Goal: Task Accomplishment & Management: Use online tool/utility

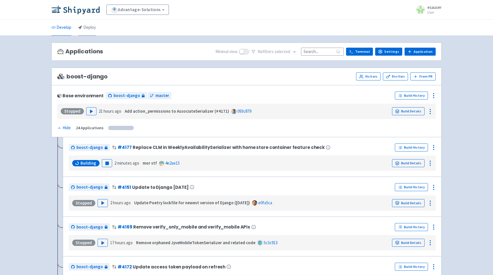
click at [93, 29] on link "Deploy" at bounding box center [87, 28] width 18 height 16
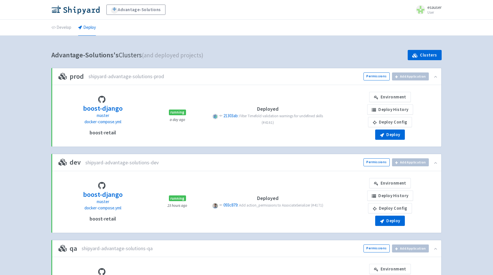
click at [339, 147] on div "boost-django master docker-compose.yml boost-retail running a day ago Deployed …" at bounding box center [247, 116] width 390 height 62
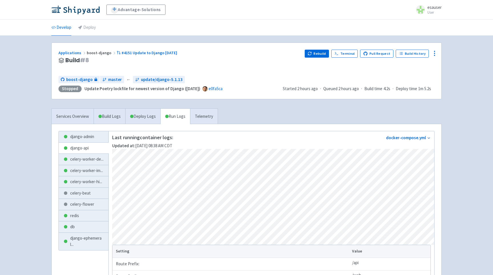
scroll to position [97, 0]
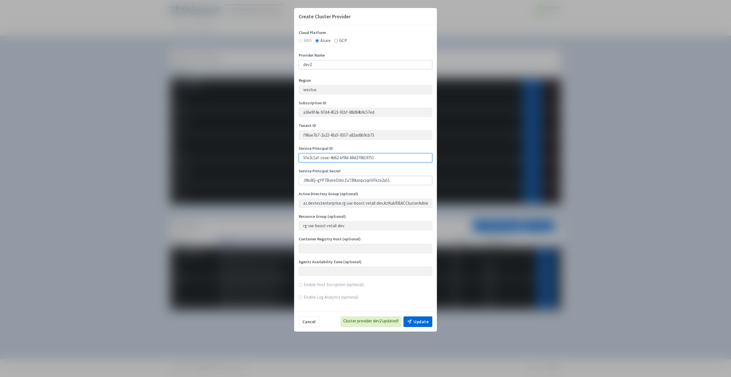
click at [316, 159] on input "5fe2c1af-ceae-4d62-bf8d-66d270619751" at bounding box center [366, 157] width 134 height 9
drag, startPoint x: 316, startPoint y: 159, endPoint x: 370, endPoint y: 159, distance: 53.7
click at [370, 159] on input "5fe2c1af-ceae-4d62-bf8d-66d270619751" at bounding box center [366, 157] width 134 height 9
click at [350, 183] on input "JMu8Q~gYP7BxireDdsrZaT89unqvzqnVFkze2a51" at bounding box center [366, 180] width 134 height 9
drag, startPoint x: 399, startPoint y: 178, endPoint x: 248, endPoint y: 178, distance: 151.0
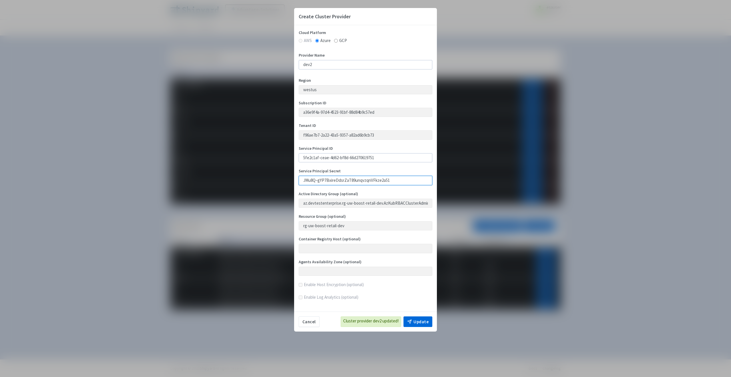
click at [248, 178] on div "Create Cluster Provider Cloud Platform AWS Azure GCP Provider Name dev2 Region …" at bounding box center [365, 188] width 731 height 377
click at [419, 325] on button "Update" at bounding box center [417, 321] width 29 height 11
click at [470, 54] on div "Create Cluster Provider Cloud Platform AWS Azure GCP Provider Name dev2 Region …" at bounding box center [365, 188] width 731 height 377
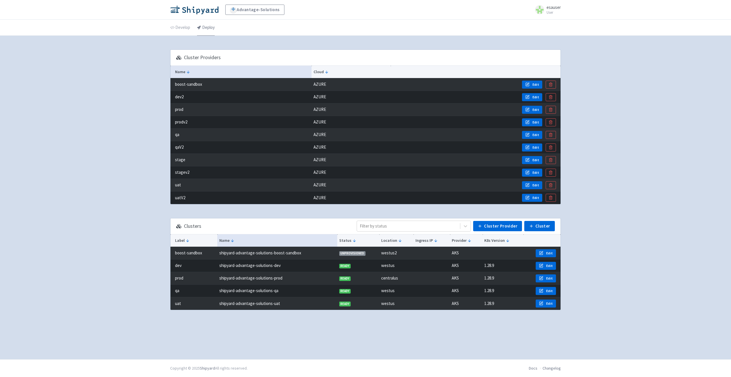
click at [205, 31] on link "Deploy" at bounding box center [206, 28] width 18 height 16
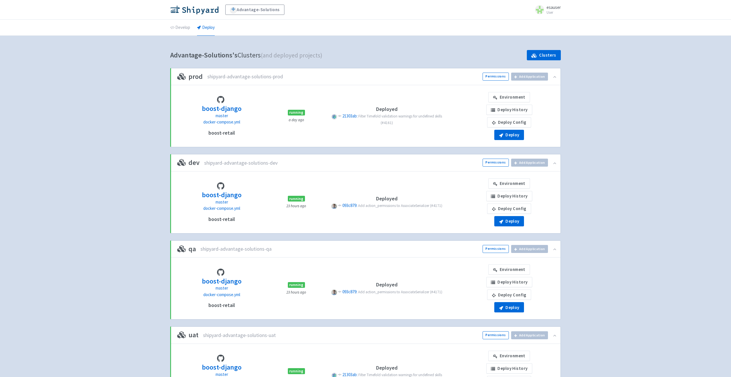
scroll to position [110, 0]
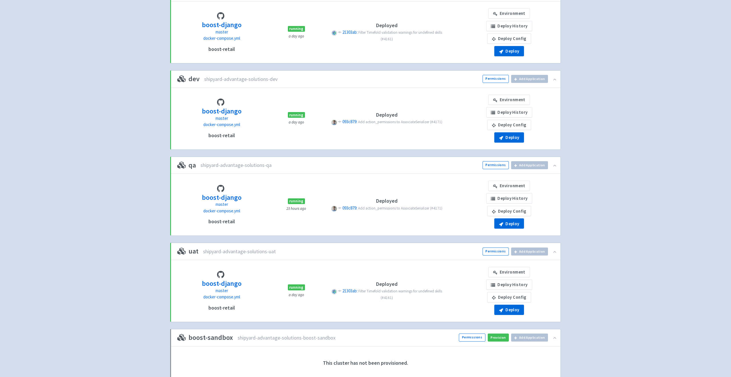
scroll to position [70, 0]
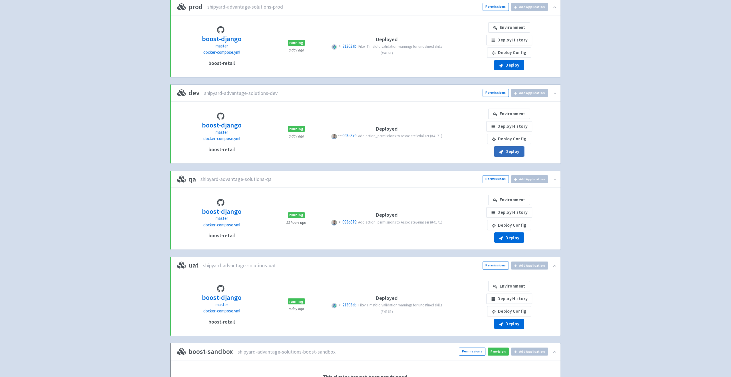
click at [509, 150] on button "Deploy" at bounding box center [509, 151] width 30 height 10
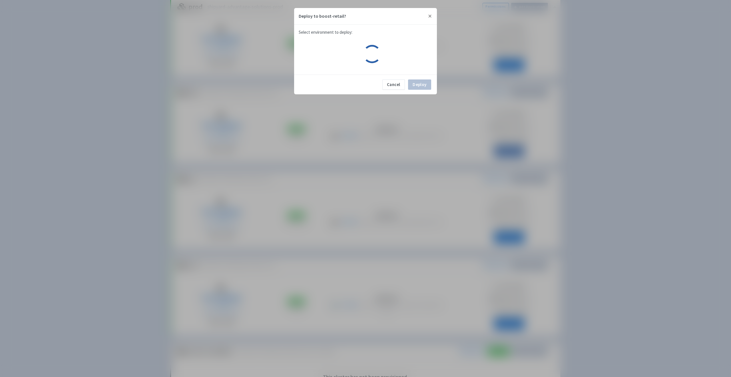
click at [509, 150] on div "Deploy to boost-retail? Select environment to deploy: No successfully built env…" at bounding box center [365, 188] width 731 height 377
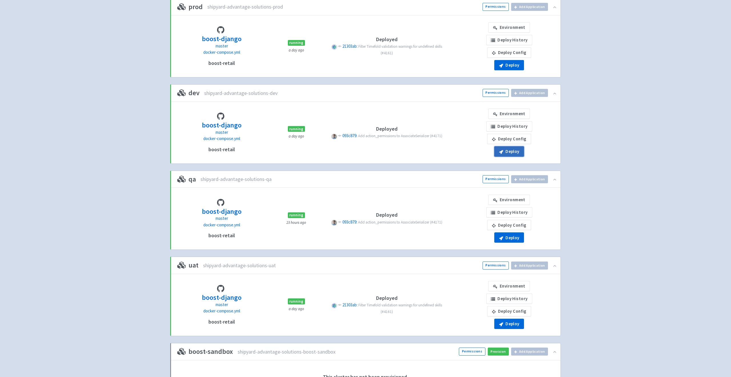
click at [501, 150] on icon "button" at bounding box center [501, 152] width 4 height 4
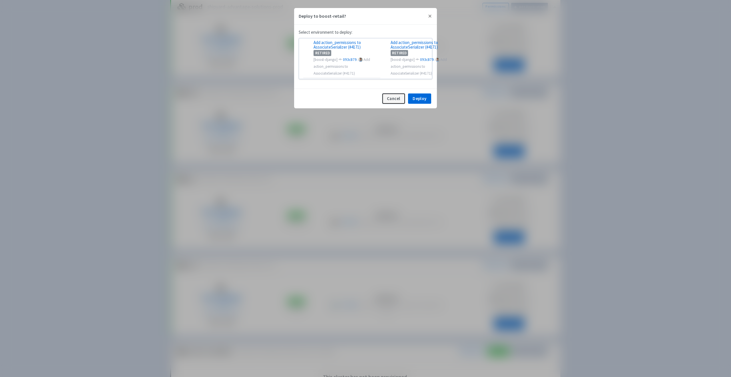
click at [390, 100] on button "Cancel" at bounding box center [393, 98] width 23 height 10
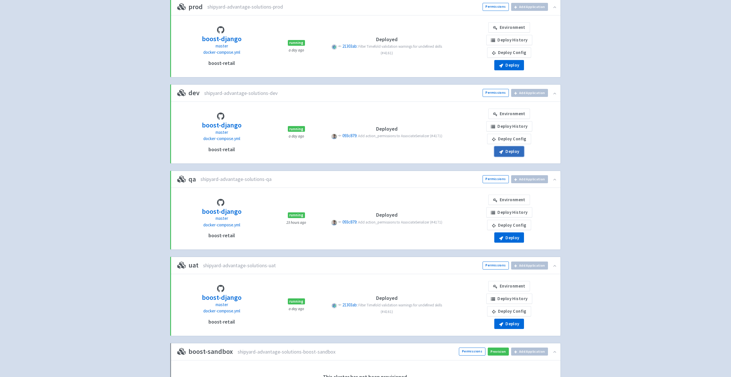
click at [494, 149] on button "Deploy" at bounding box center [509, 151] width 30 height 10
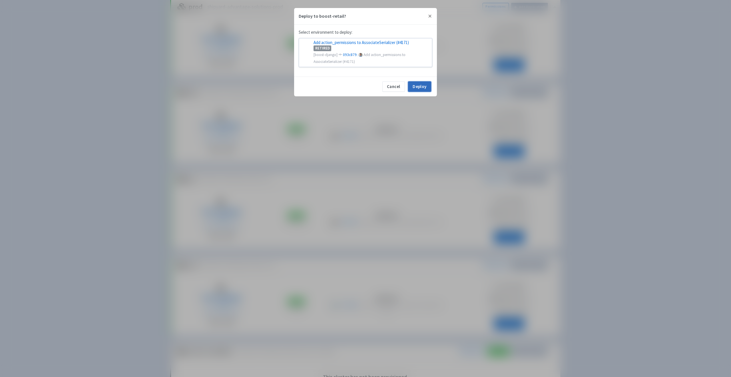
click at [417, 86] on button "Deploy" at bounding box center [419, 86] width 23 height 10
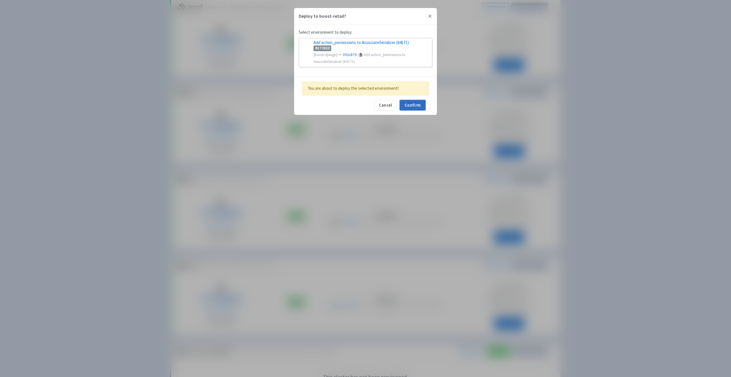
click at [414, 104] on button "Confirm" at bounding box center [413, 105] width 26 height 10
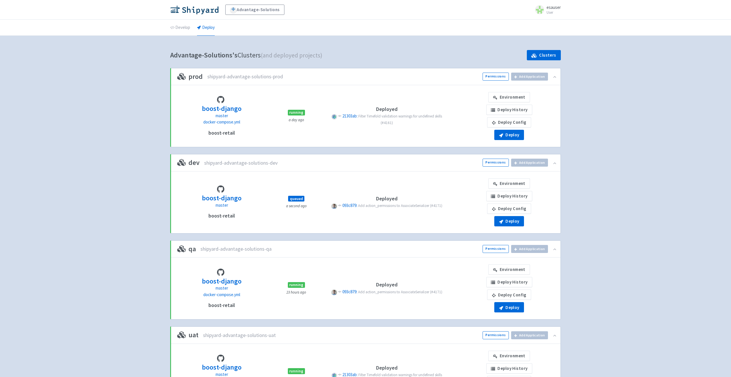
scroll to position [70, 0]
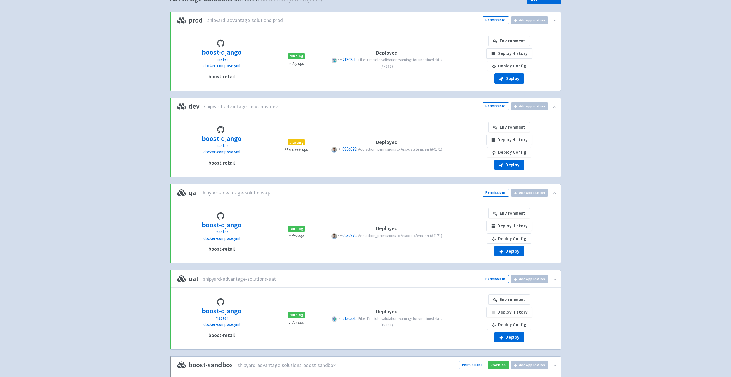
scroll to position [57, 0]
